Goal: Information Seeking & Learning: Learn about a topic

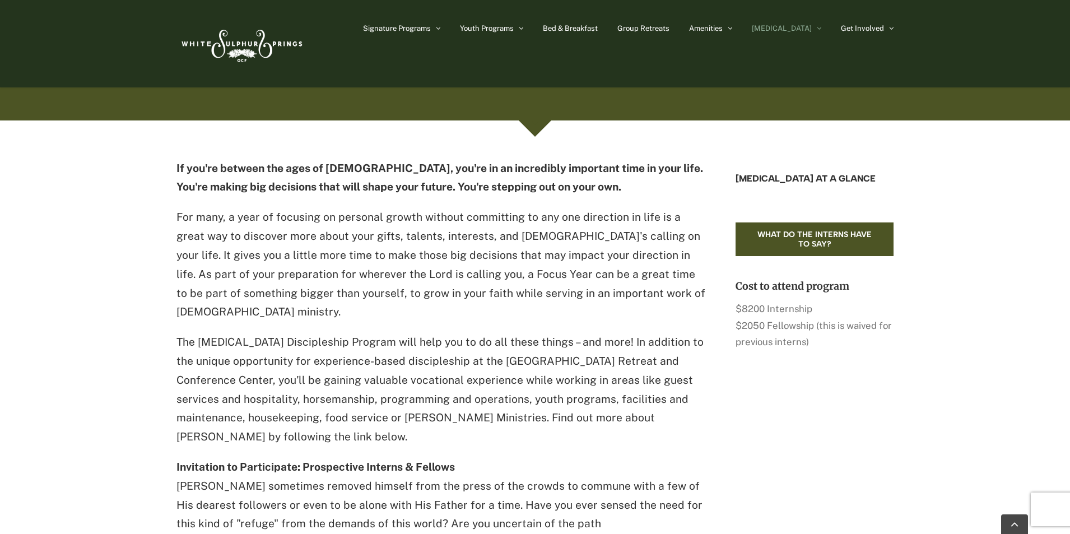
scroll to position [336, 0]
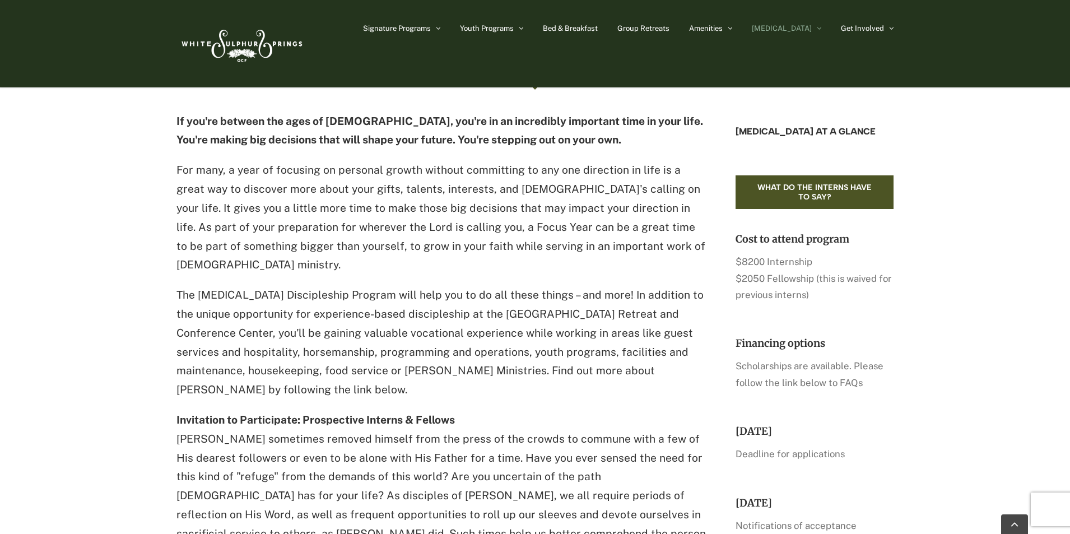
click at [476, 286] on p "The [MEDICAL_DATA] Discipleship Program will help you to do all these things – …" at bounding box center [441, 343] width 530 height 114
click at [841, 384] on p "Scholarships are available. Please follow the link below to FAQs" at bounding box center [814, 374] width 158 height 33
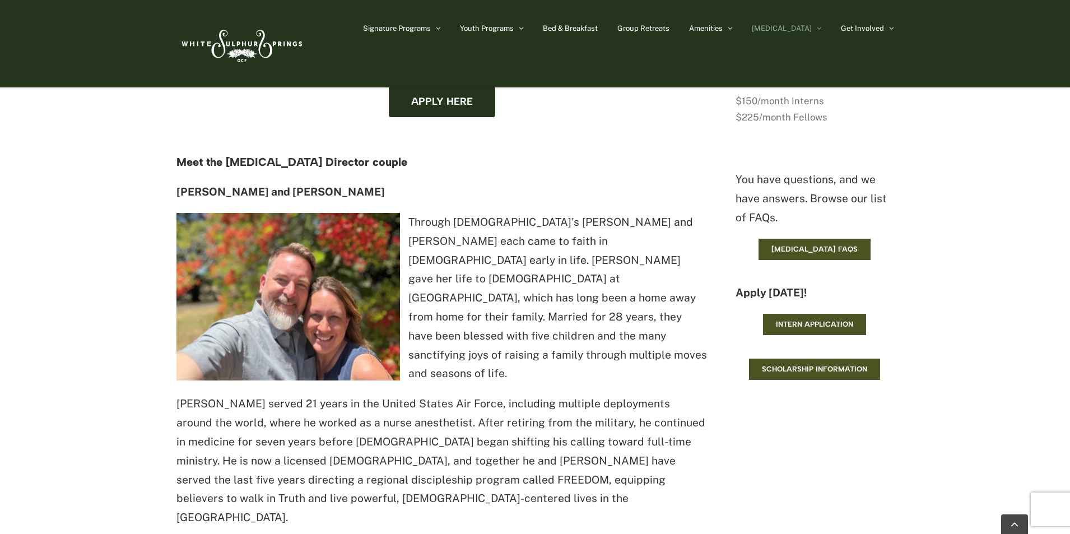
scroll to position [952, 0]
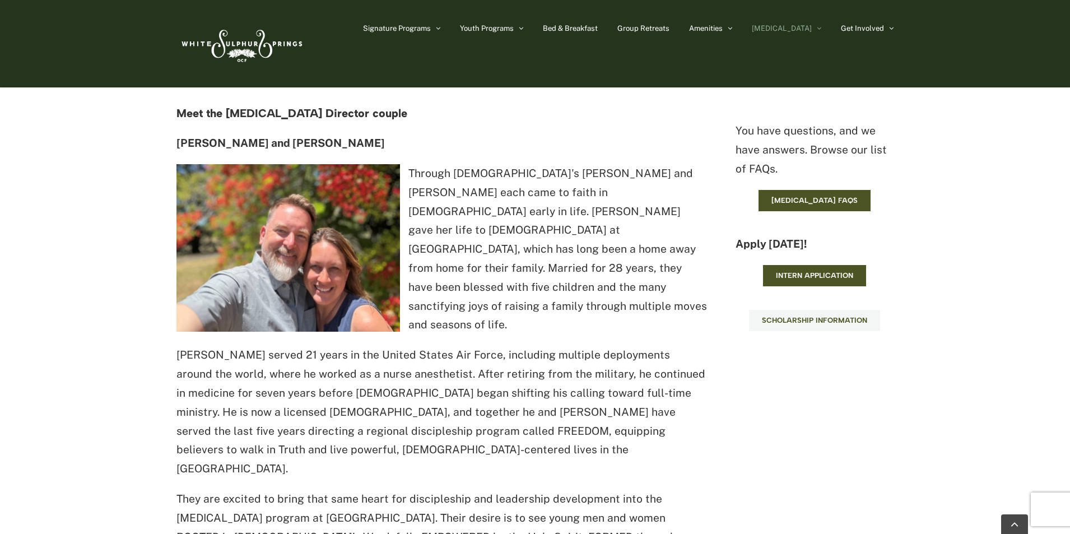
click at [818, 326] on link "Scholarship information" at bounding box center [814, 320] width 131 height 21
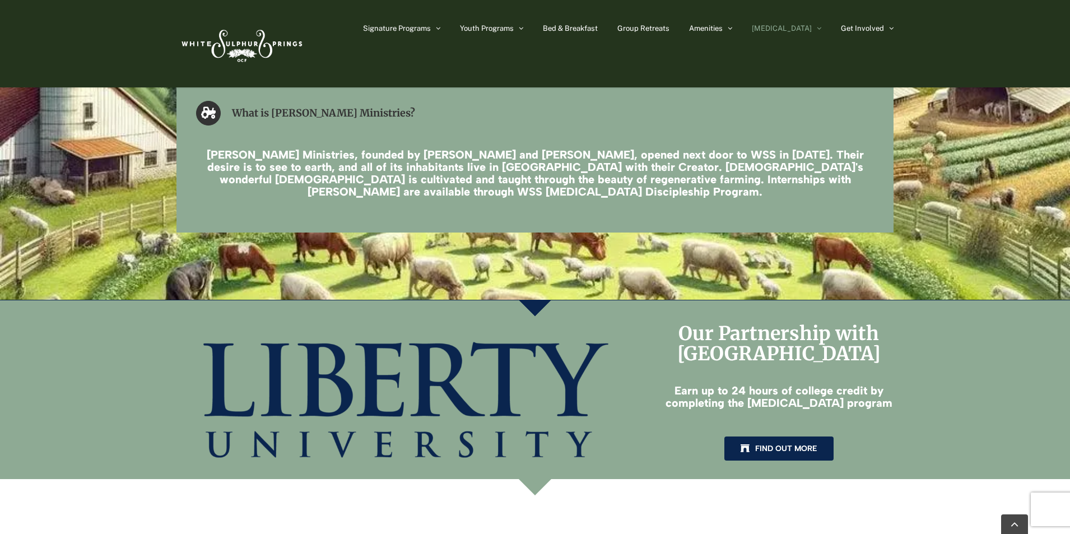
scroll to position [1960, 0]
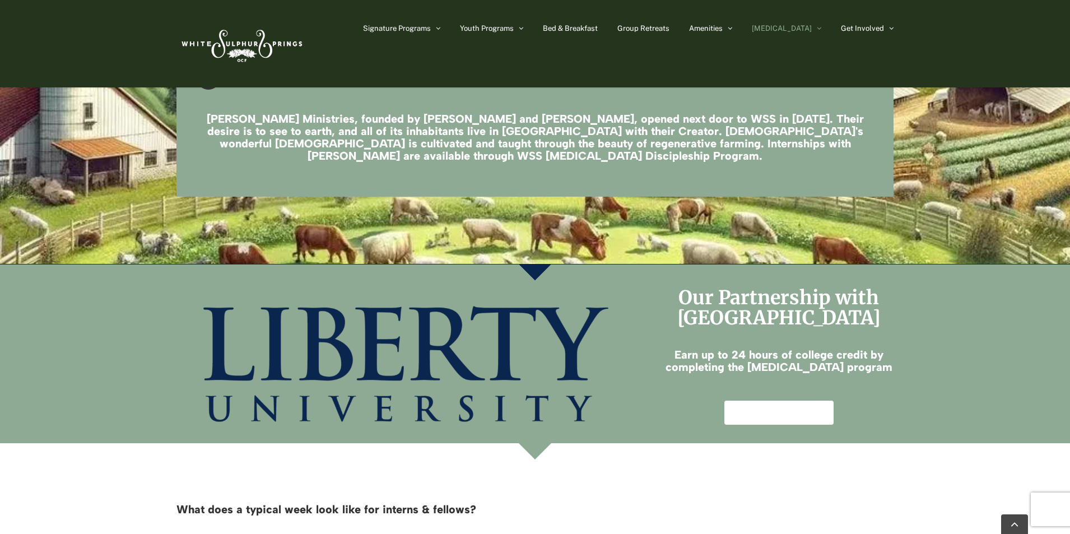
click at [790, 408] on span "Find out more" at bounding box center [786, 413] width 62 height 10
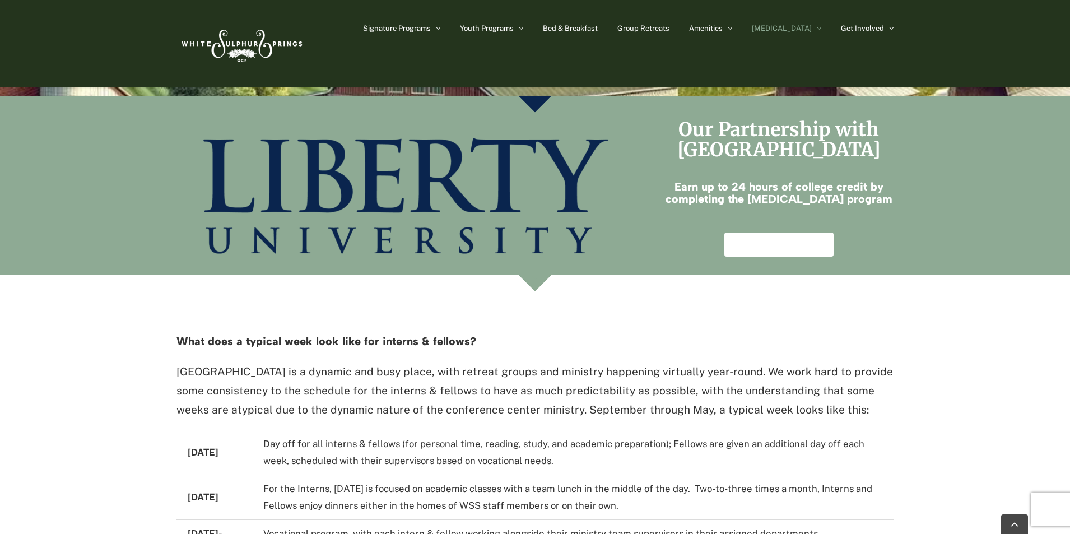
scroll to position [2240, 0]
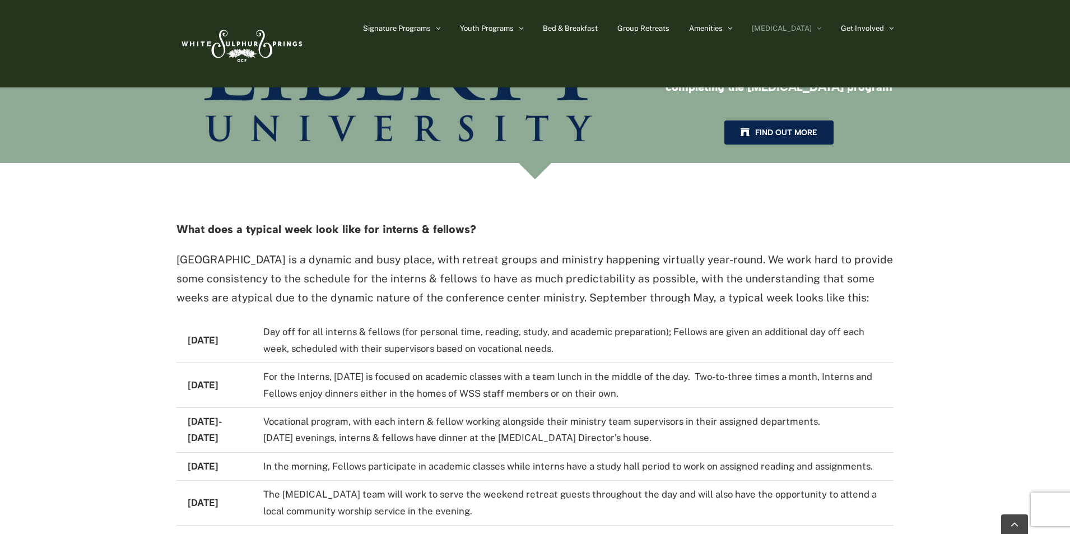
click at [395, 318] on td "Day off for all interns & fellows (for personal time, reading, study, and acade…" at bounding box center [572, 340] width 641 height 44
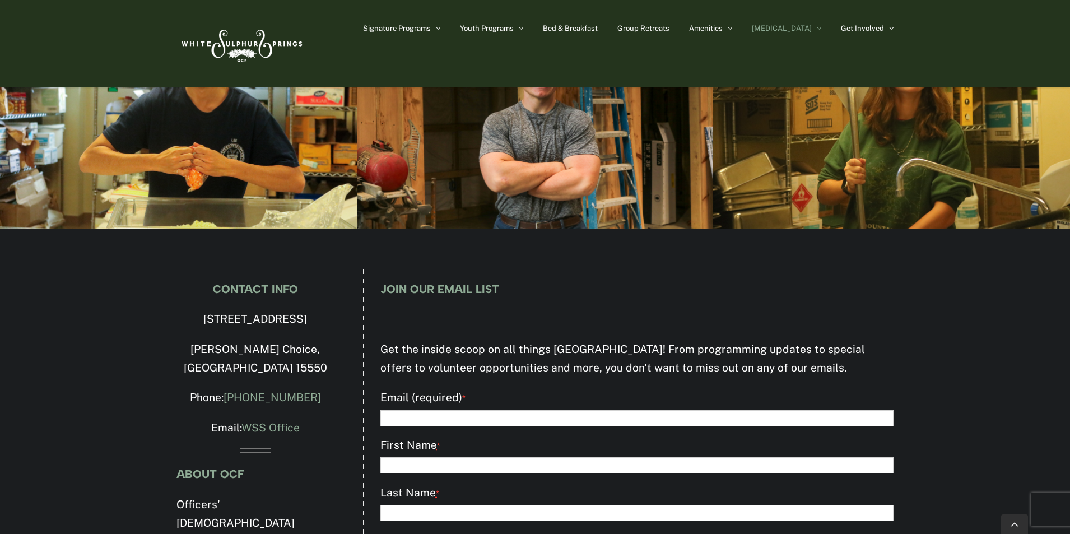
scroll to position [3140, 0]
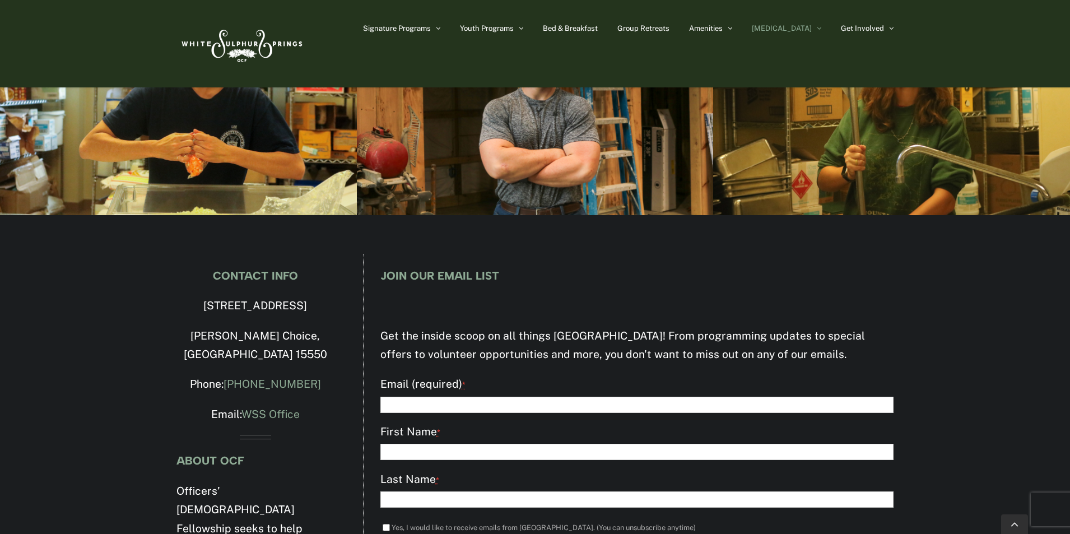
click at [435, 397] on input "Email (required) *" at bounding box center [636, 405] width 513 height 16
type input "**********"
type input "*******"
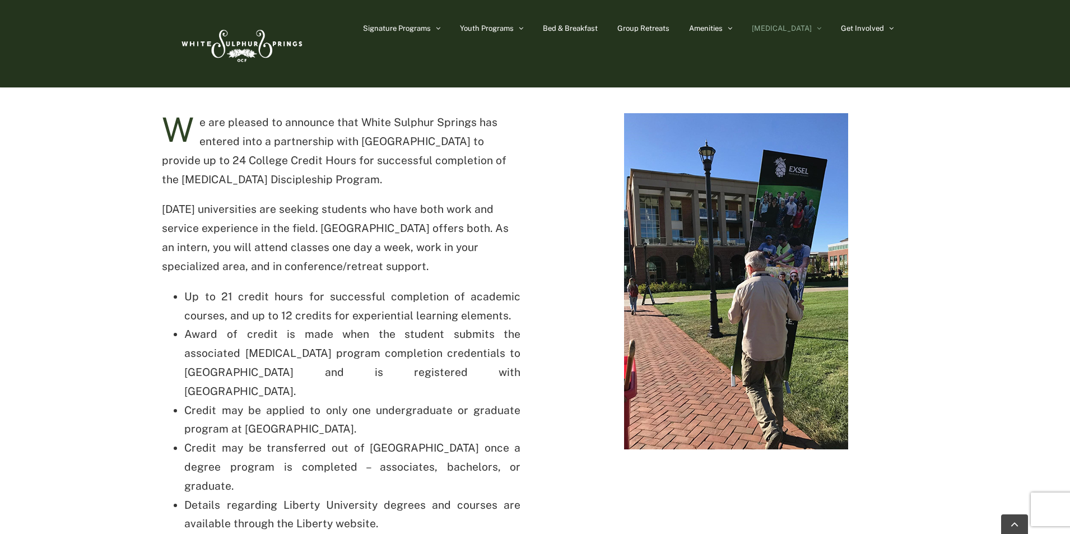
scroll to position [392, 0]
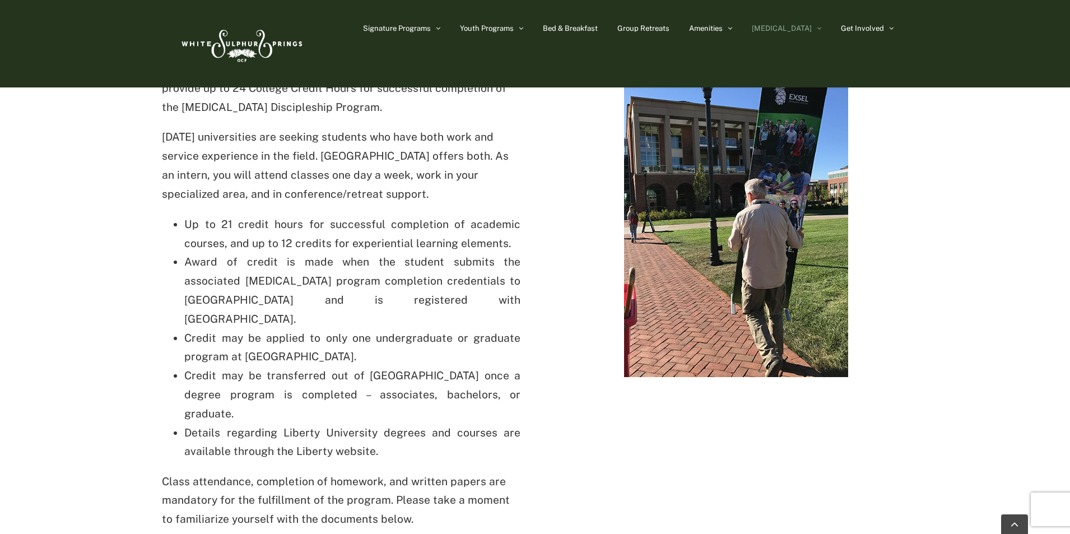
click at [419, 229] on li "Up to 21 credit hours for successful completion of academic courses, and up to …" at bounding box center [352, 234] width 336 height 38
click at [370, 258] on li "Award of credit is made when the student submits the associated [MEDICAL_DATA] …" at bounding box center [352, 291] width 336 height 76
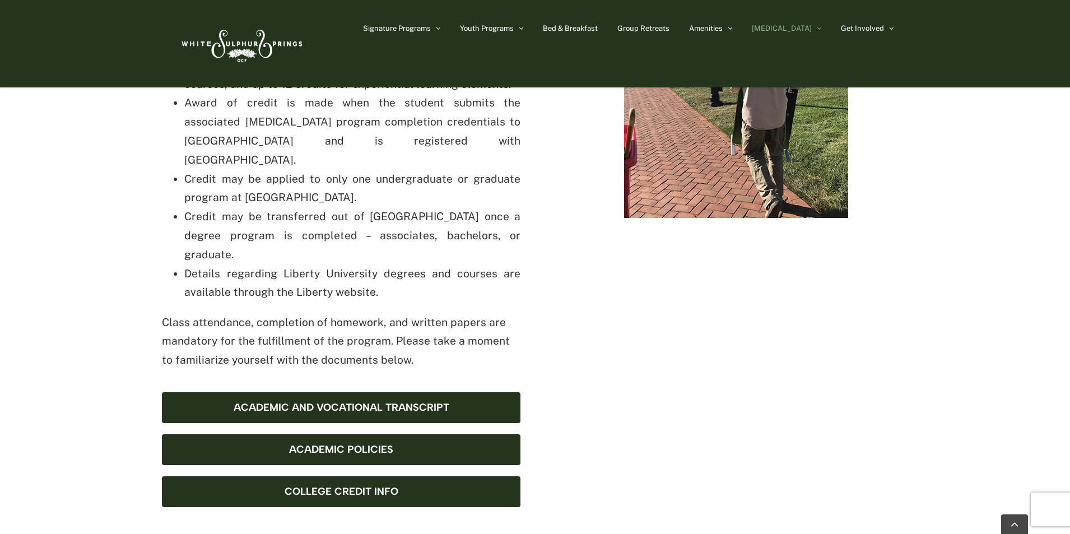
scroll to position [560, 0]
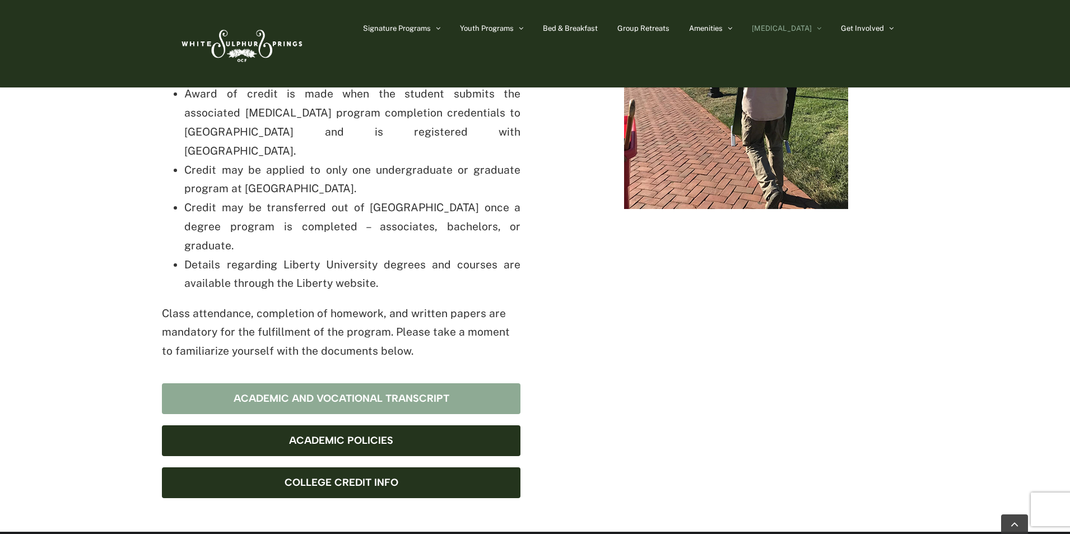
click at [382, 393] on span "Academic and Vocational Transcript" at bounding box center [342, 399] width 216 height 12
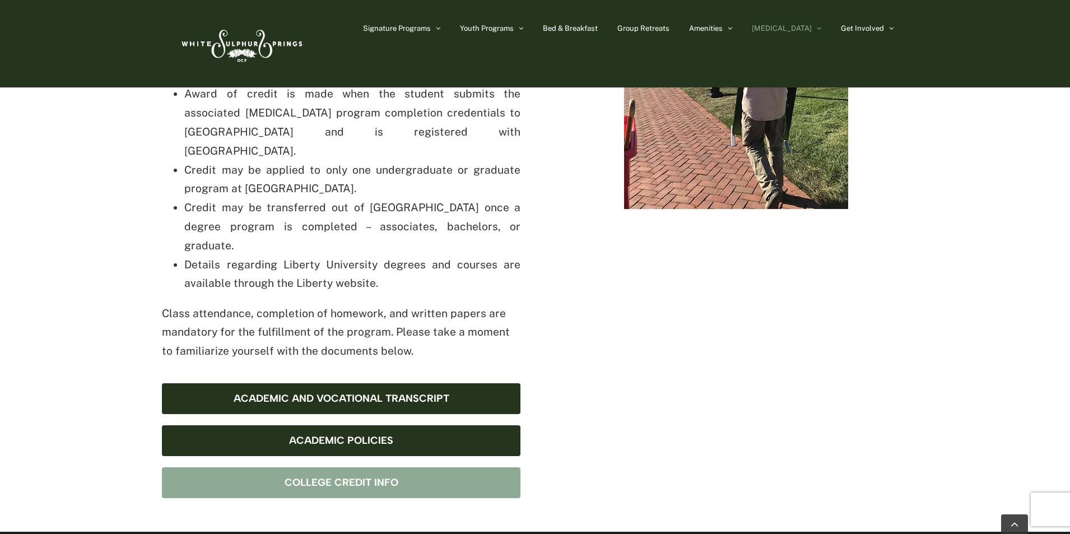
click at [382, 477] on span "College Credit Info" at bounding box center [342, 483] width 114 height 12
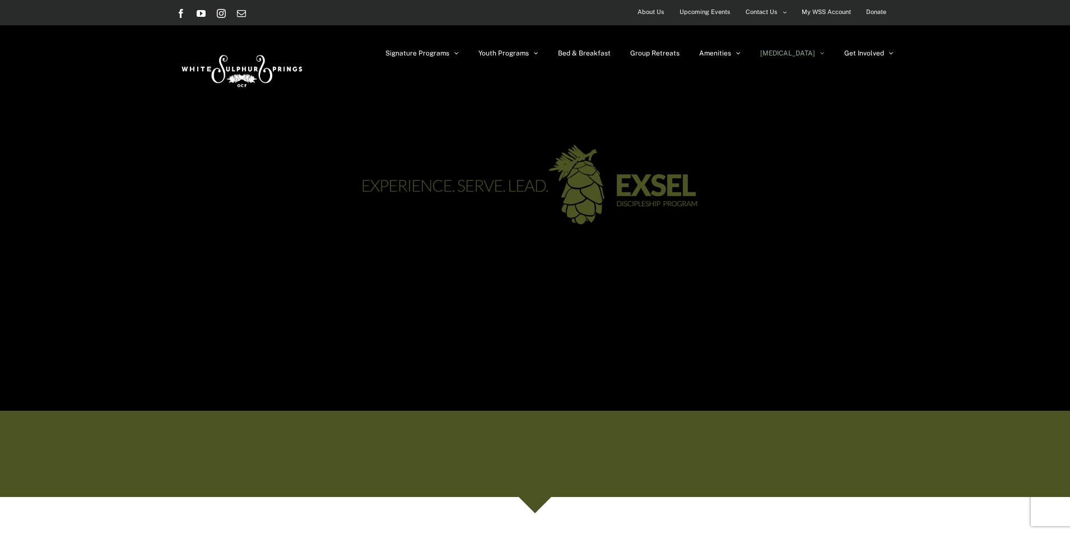
scroll to position [168, 0]
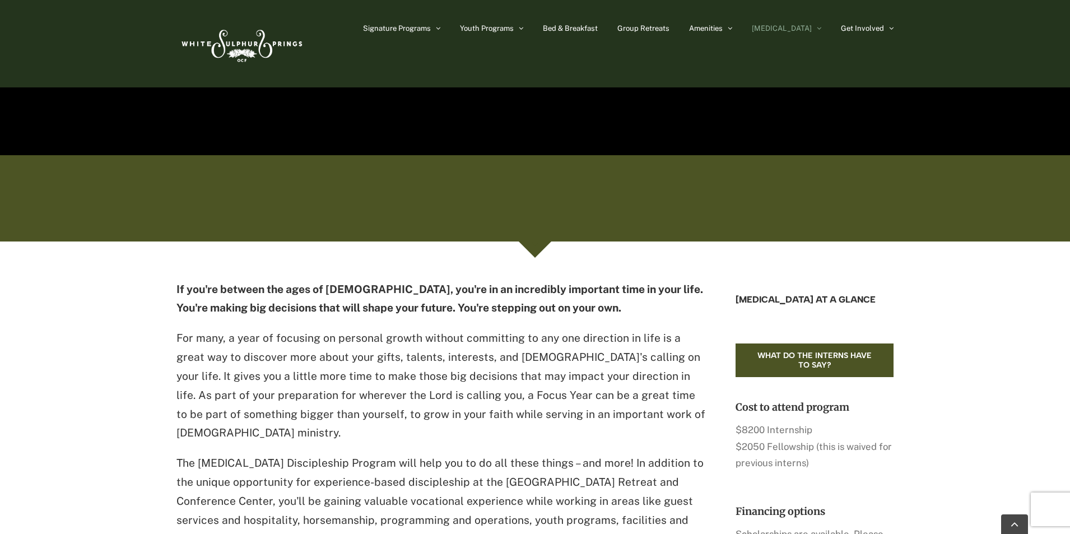
click at [379, 383] on p "For many, a year of focusing on personal growth without committing to any one d…" at bounding box center [441, 386] width 530 height 114
click at [318, 391] on p "For many, a year of focusing on personal growth without committing to any one d…" at bounding box center [441, 386] width 530 height 114
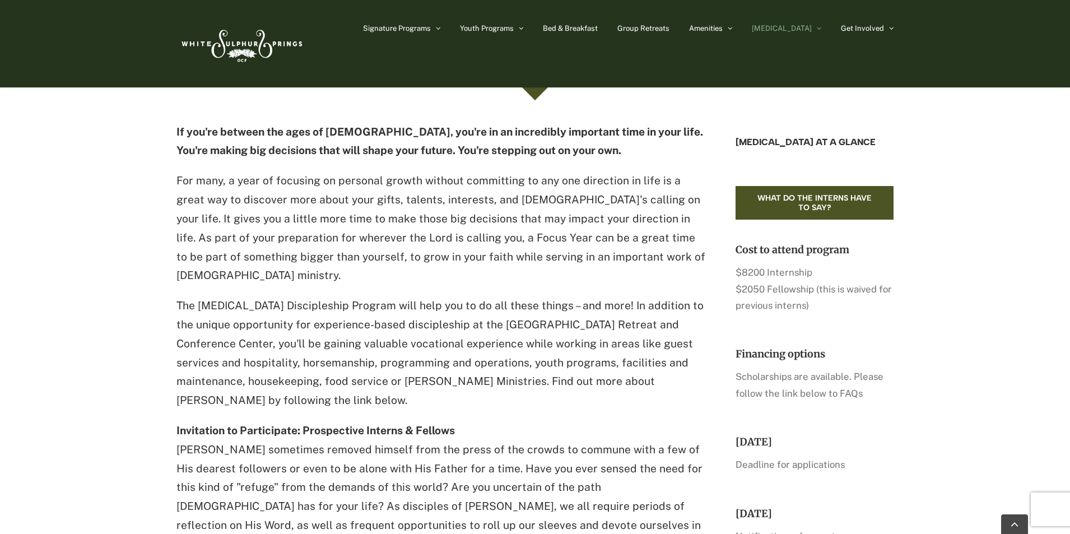
scroll to position [336, 0]
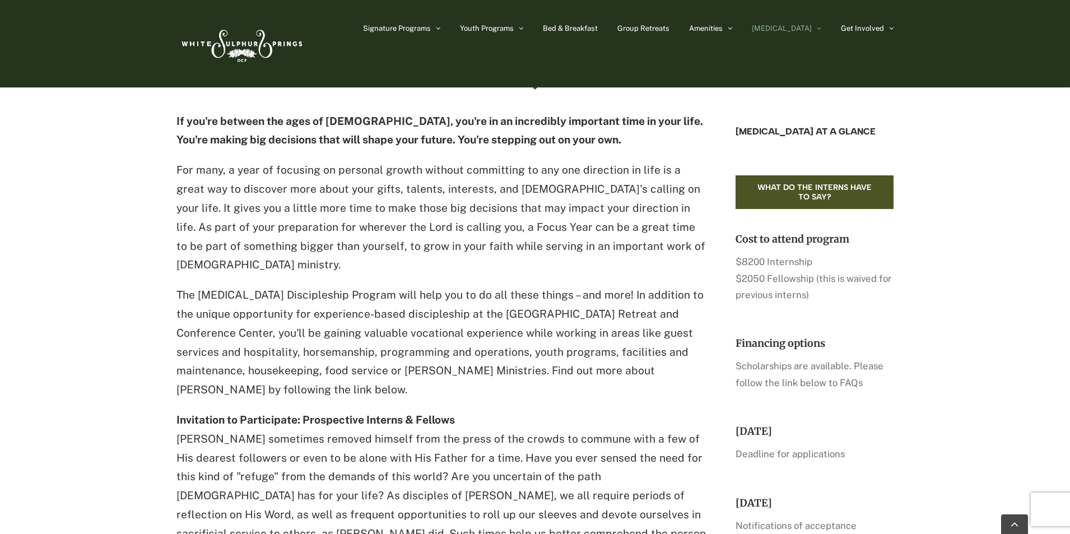
click at [309, 286] on p "The EXSEL Discipleship Program will help you to do all these things – and more!…" at bounding box center [441, 343] width 530 height 114
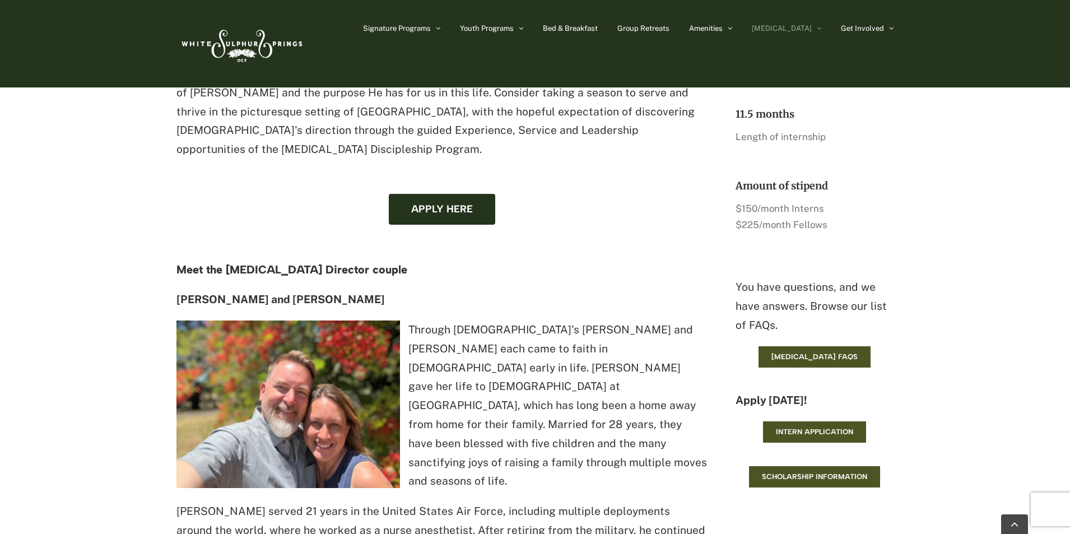
scroll to position [840, 0]
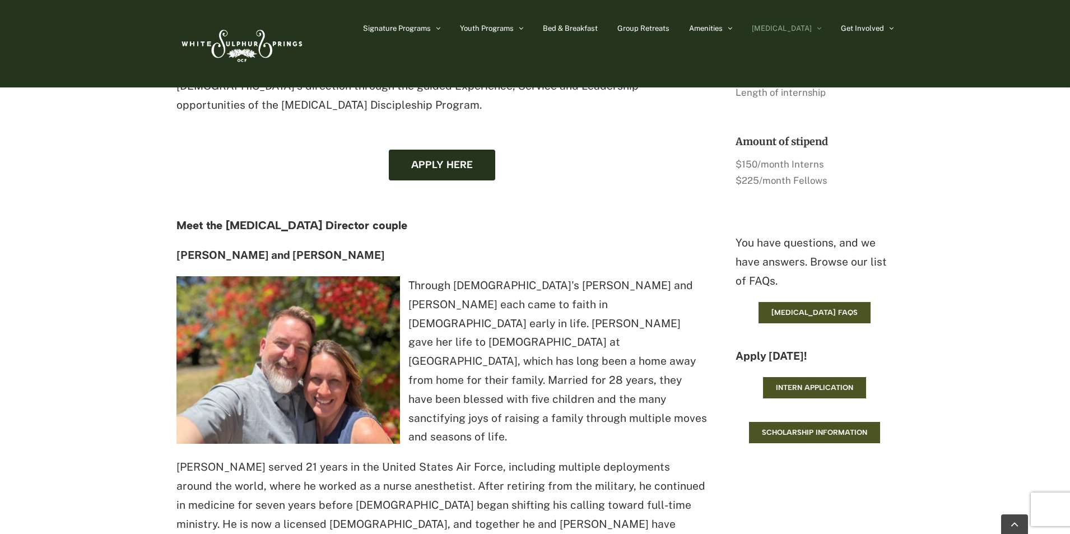
click at [559, 290] on p "Through God's Grace, Matthew and Kim each came to faith in Christ early in life…" at bounding box center [441, 361] width 530 height 170
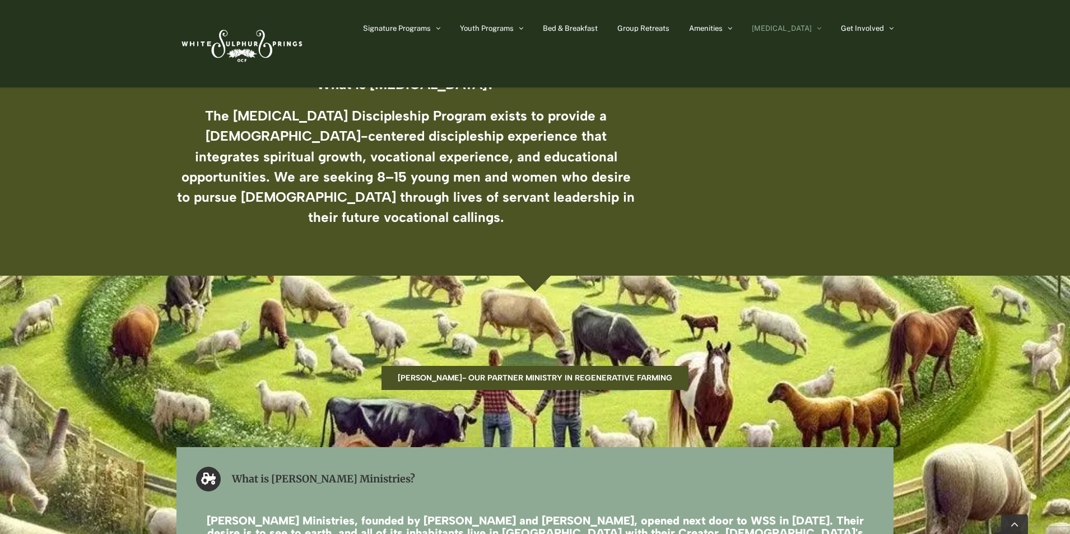
scroll to position [1680, 0]
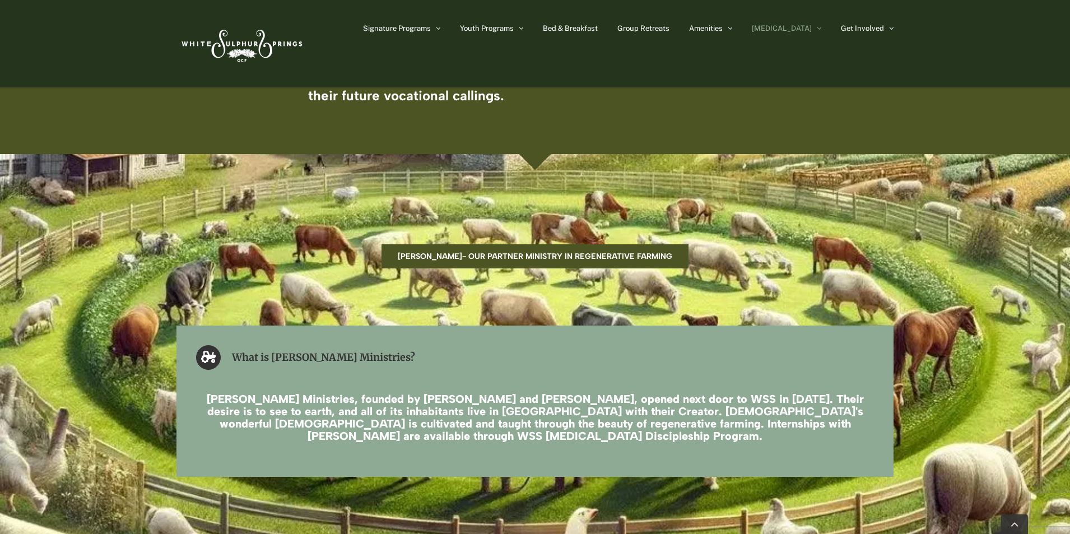
click at [448, 393] on h4 "Madewell Ministries, founded by Steele and Natalie Sessions, opened next door t…" at bounding box center [535, 417] width 678 height 49
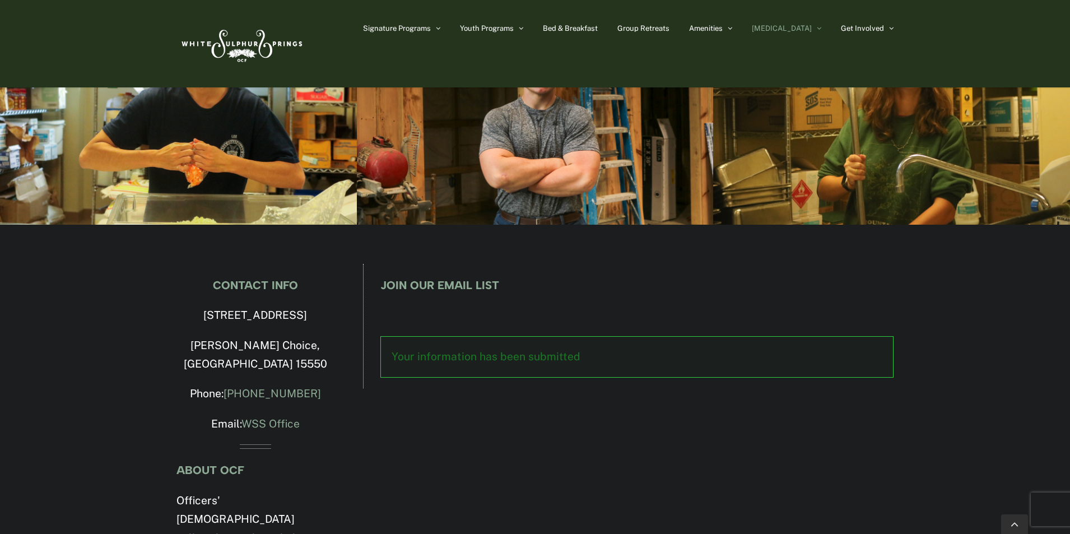
scroll to position [3139, 0]
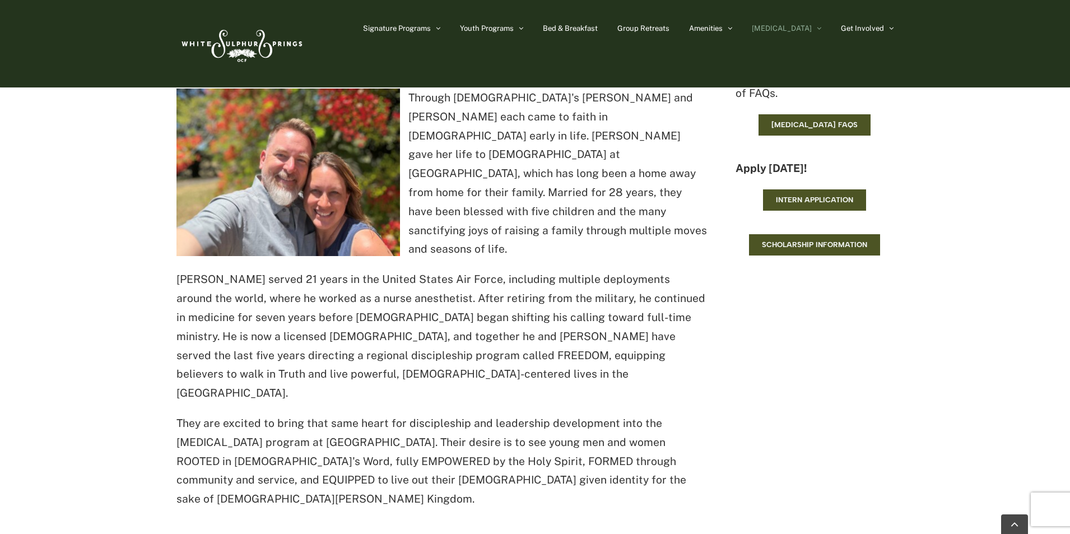
scroll to position [787, 0]
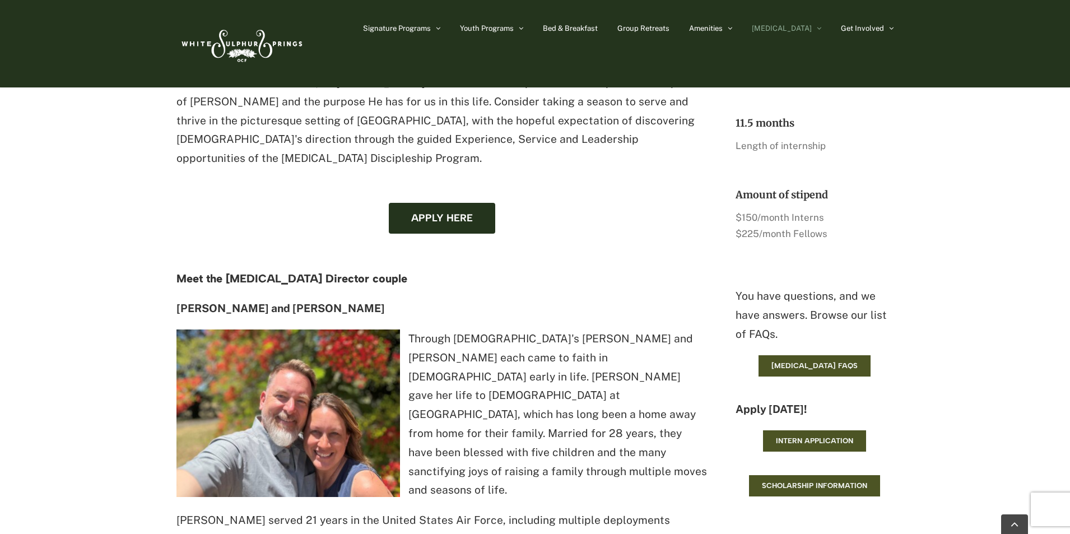
click at [507, 411] on div "Meet the EXSEL Director couple Matt and Kim Uber Through God's Grace, Matthew a…" at bounding box center [441, 510] width 530 height 477
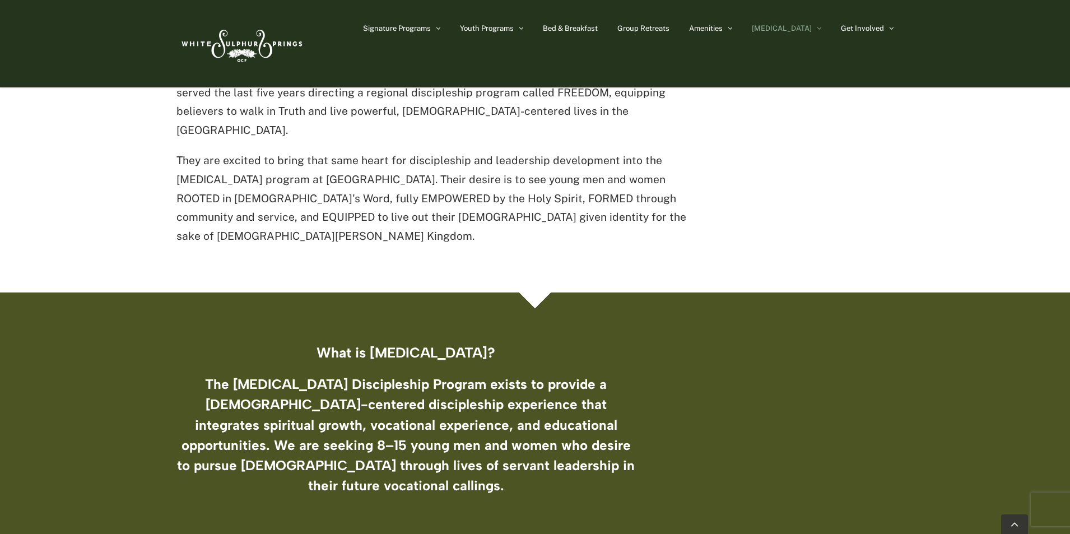
scroll to position [1291, 0]
click at [515, 374] on h3 "The EXSEL Discipleship Program exists to provide a Christ-centered discipleship…" at bounding box center [405, 435] width 459 height 122
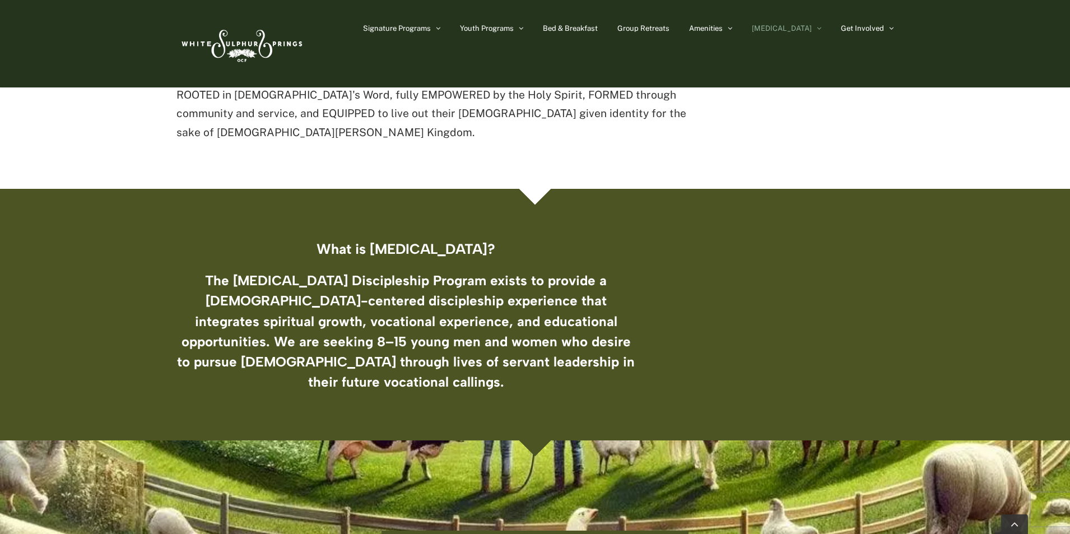
scroll to position [1515, 0]
